Goal: Browse casually

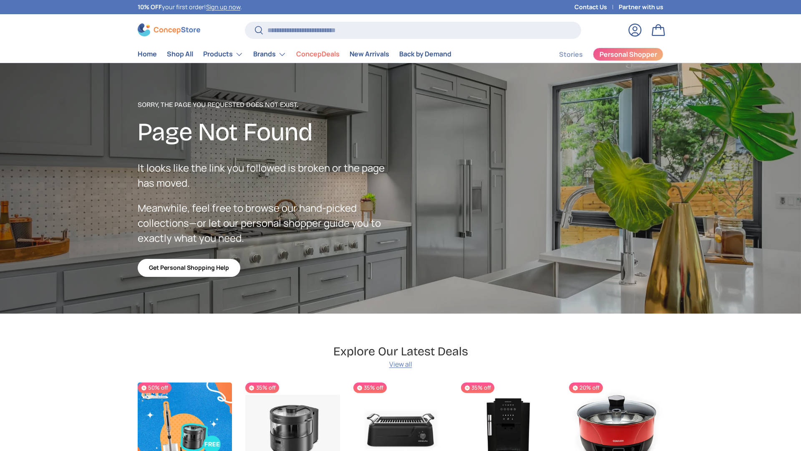
scroll to position [2047, 3411]
